Goal: Task Accomplishment & Management: Use online tool/utility

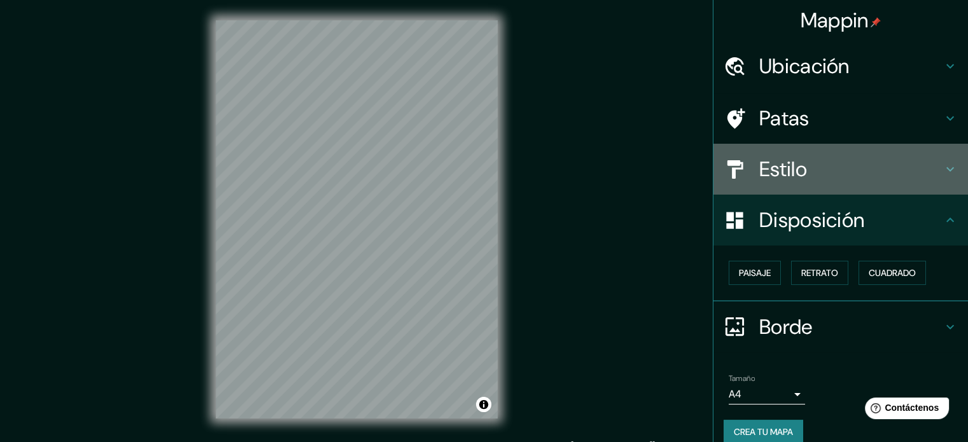
click at [840, 165] on h4 "Estilo" at bounding box center [850, 169] width 183 height 25
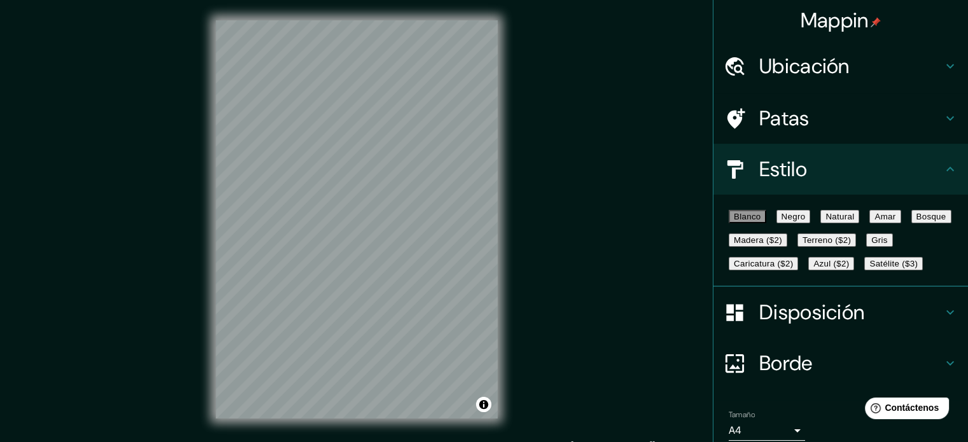
click at [805, 221] on font "Negro" at bounding box center [793, 217] width 24 height 10
click at [859, 223] on button "Natural" at bounding box center [839, 216] width 39 height 13
click at [874, 221] on font "Amar" at bounding box center [884, 217] width 21 height 10
click at [916, 221] on font "Bosque" at bounding box center [931, 217] width 30 height 10
click at [866, 247] on button "Gris" at bounding box center [879, 239] width 27 height 13
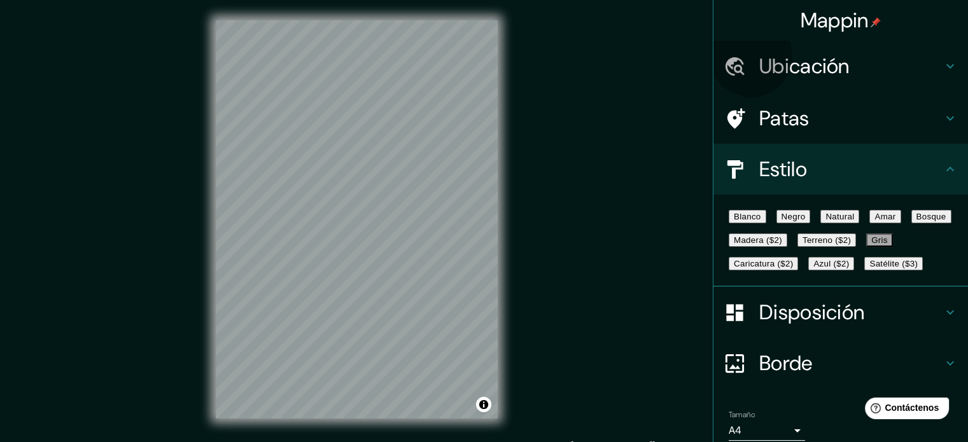
click at [869, 223] on button "Amar" at bounding box center [884, 216] width 31 height 13
click at [745, 223] on button "Blanco" at bounding box center [747, 216] width 38 height 13
click at [805, 221] on font "Negro" at bounding box center [793, 217] width 24 height 10
click at [854, 221] on font "Natural" at bounding box center [839, 217] width 29 height 10
click at [871, 245] on font "Gris" at bounding box center [879, 240] width 17 height 10
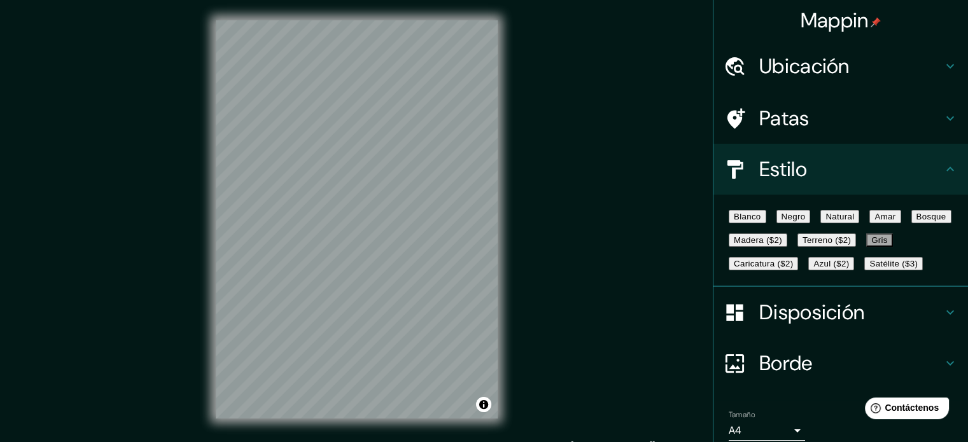
click at [753, 221] on font "Blanco" at bounding box center [747, 217] width 27 height 10
click at [805, 221] on font "Negro" at bounding box center [793, 217] width 24 height 10
click at [854, 221] on font "Natural" at bounding box center [839, 217] width 29 height 10
